Goal: Book appointment/travel/reservation

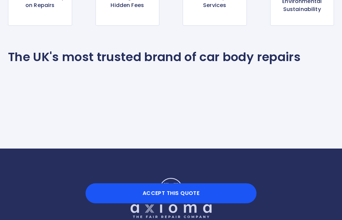
scroll to position [646, 0]
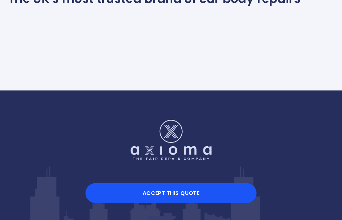
click at [215, 203] on button "Accept this Quote" at bounding box center [170, 193] width 171 height 20
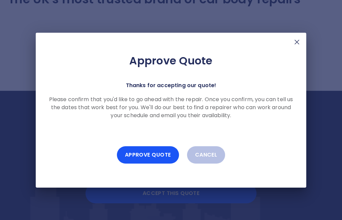
click at [164, 164] on button "Approve Quote" at bounding box center [148, 154] width 62 height 17
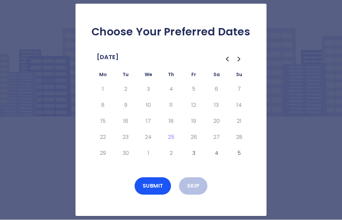
click at [195, 159] on button "3" at bounding box center [194, 153] width 12 height 11
click at [221, 159] on button "4" at bounding box center [216, 153] width 12 height 11
click at [241, 159] on button "5" at bounding box center [239, 153] width 12 height 11
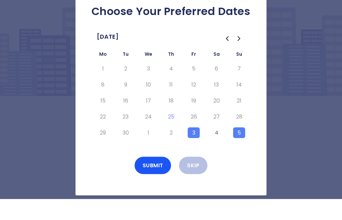
scroll to position [21, 0]
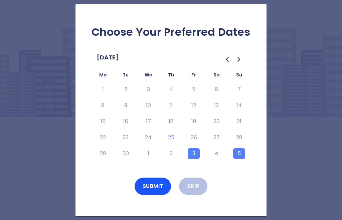
click at [236, 55] on icon "Go to the Next Month" at bounding box center [239, 59] width 8 height 8
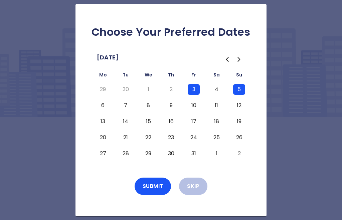
click at [105, 100] on button "6" at bounding box center [103, 105] width 12 height 11
click at [193, 84] on button "3" at bounding box center [194, 89] width 12 height 11
click at [242, 84] on button "5" at bounding box center [239, 89] width 12 height 11
click at [220, 84] on button "4" at bounding box center [216, 89] width 12 height 11
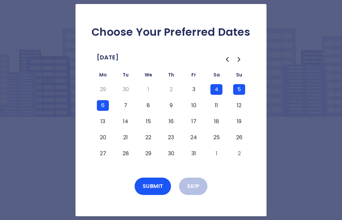
click at [189, 84] on button "3" at bounding box center [194, 89] width 12 height 11
click at [216, 84] on button "4" at bounding box center [216, 89] width 12 height 11
click at [244, 84] on button "5" at bounding box center [239, 89] width 12 height 11
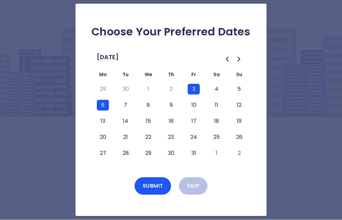
click at [102, 100] on button "6" at bounding box center [103, 105] width 12 height 11
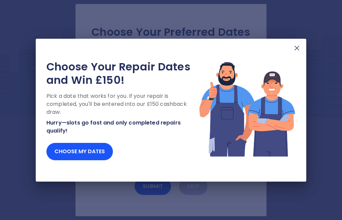
click at [91, 149] on button "Choose my dates" at bounding box center [79, 151] width 66 height 17
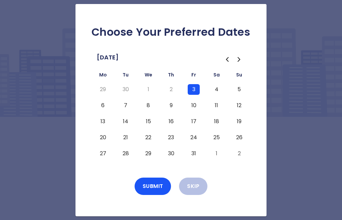
click at [155, 178] on button "Submit" at bounding box center [152, 186] width 37 height 17
